Goal: Transaction & Acquisition: Subscribe to service/newsletter

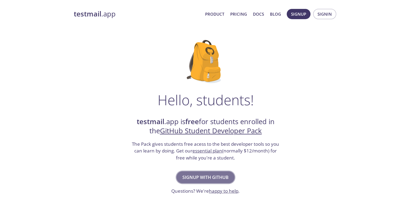
click at [220, 178] on span "Signup with GitHub" at bounding box center [205, 178] width 46 height 8
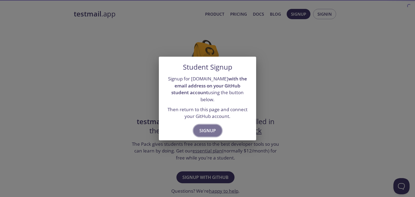
click at [204, 127] on span "Signup" at bounding box center [208, 131] width 16 height 8
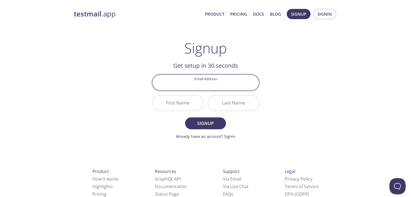
click at [205, 84] on input "Email Address" at bounding box center [205, 82] width 107 height 15
type input "[EMAIL_ADDRESS][DOMAIN_NAME]"
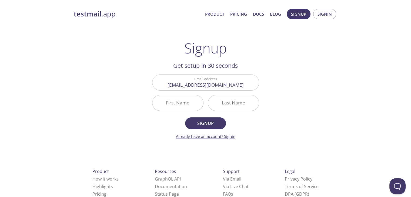
click at [218, 135] on link "Already have an account? Signin" at bounding box center [205, 136] width 59 height 5
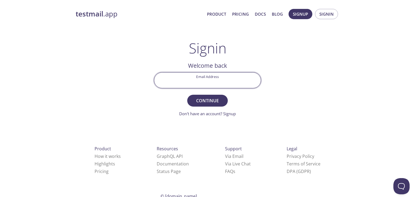
click at [201, 79] on input "Email Address" at bounding box center [207, 80] width 107 height 15
type input "[EMAIL_ADDRESS][DOMAIN_NAME]"
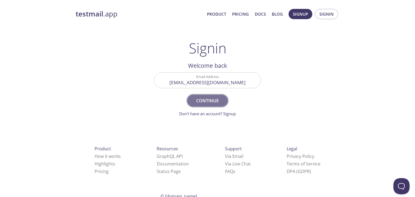
click at [204, 99] on span "Continue" at bounding box center [207, 101] width 29 height 8
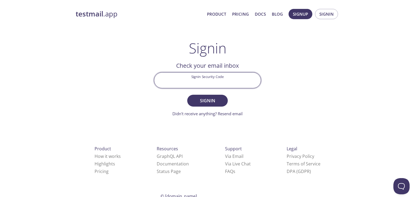
click at [201, 81] on input "Signin Security Code" at bounding box center [207, 80] width 107 height 15
type input "1G345SB"
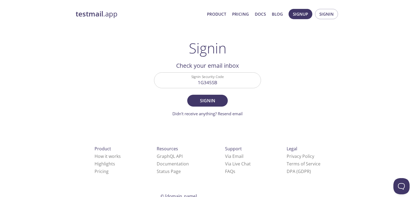
click at [207, 94] on form "Signin Security Code 1G345SB Signin Didn't receive anything? Resend email" at bounding box center [207, 94] width 107 height 45
click at [207, 99] on span "Signin" at bounding box center [207, 101] width 29 height 8
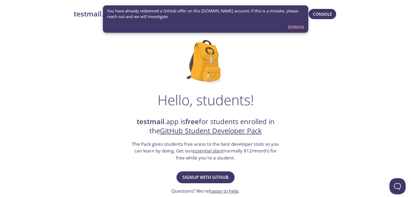
click at [313, 35] on div "Hello, students! testmail .app is free for students enrolled in the GitHub Stud…" at bounding box center [206, 196] width 264 height 330
click at [302, 28] on span "Dismiss" at bounding box center [296, 27] width 16 height 7
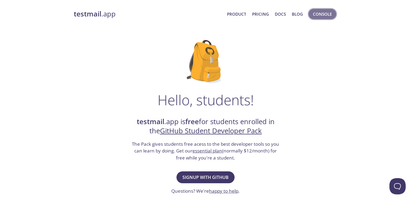
click at [323, 15] on span "Console" at bounding box center [322, 14] width 19 height 7
